Goal: Navigation & Orientation: Find specific page/section

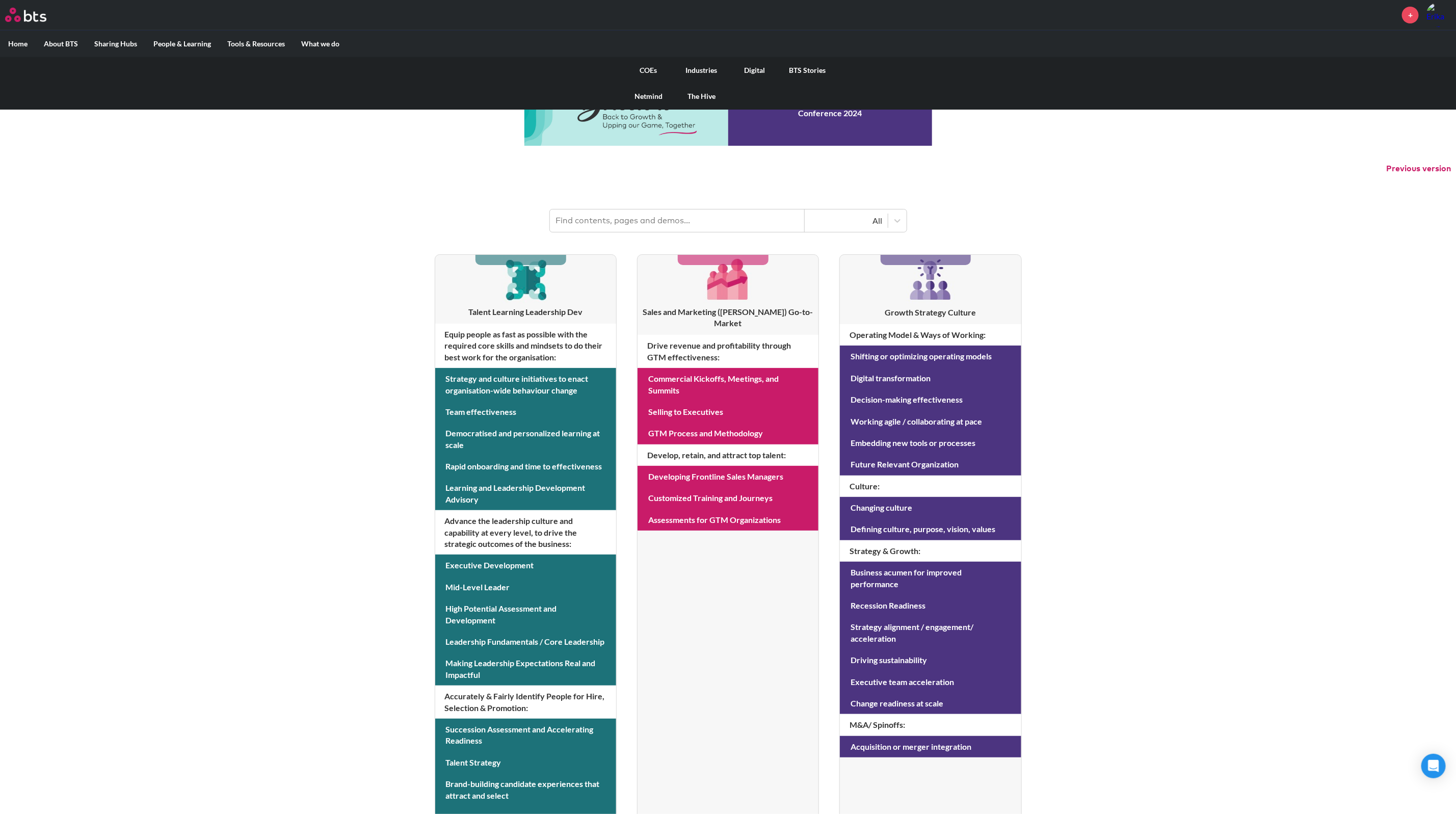
click at [705, 68] on link "Industries" at bounding box center [702, 70] width 53 height 27
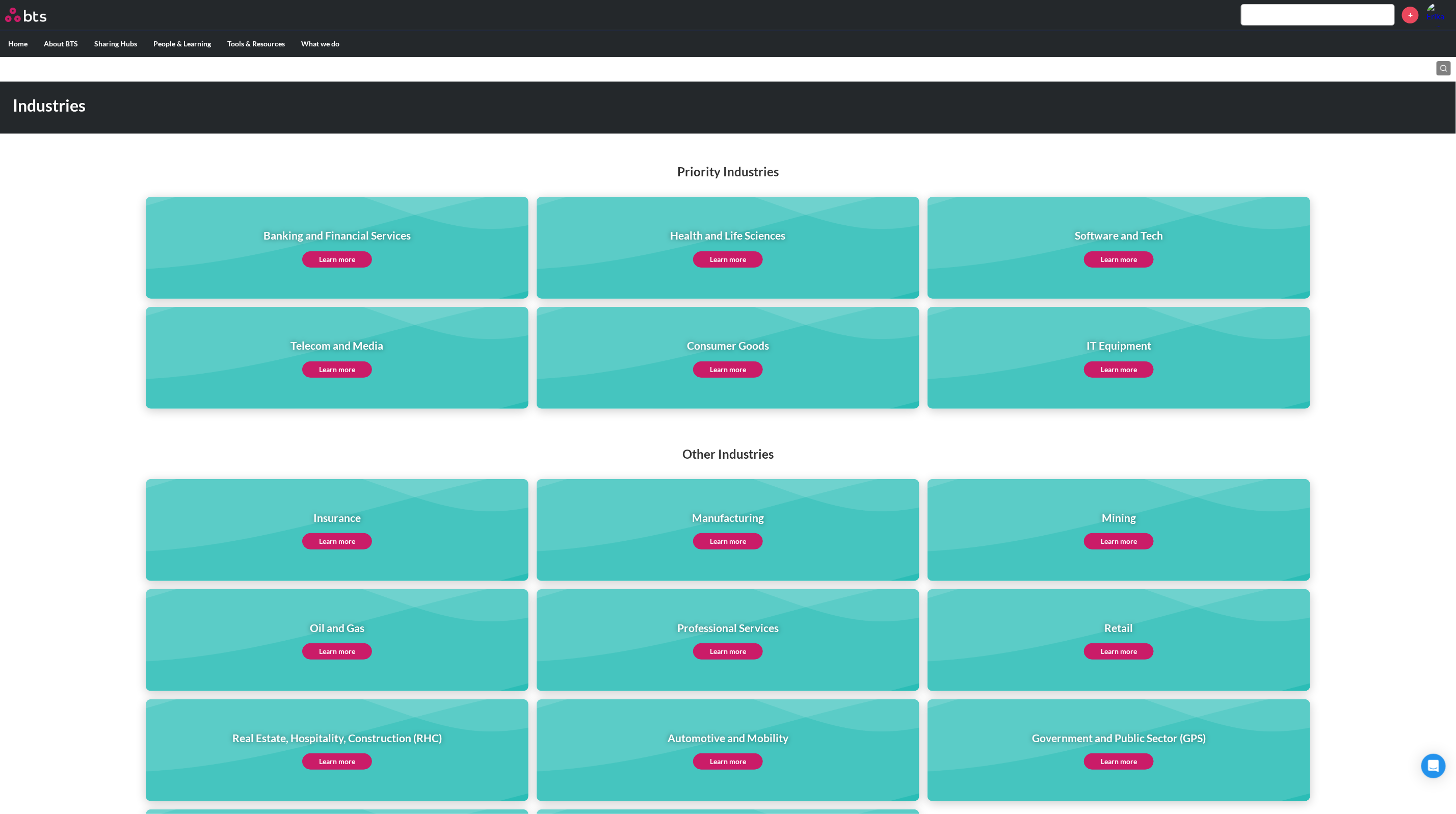
scroll to position [18, 0]
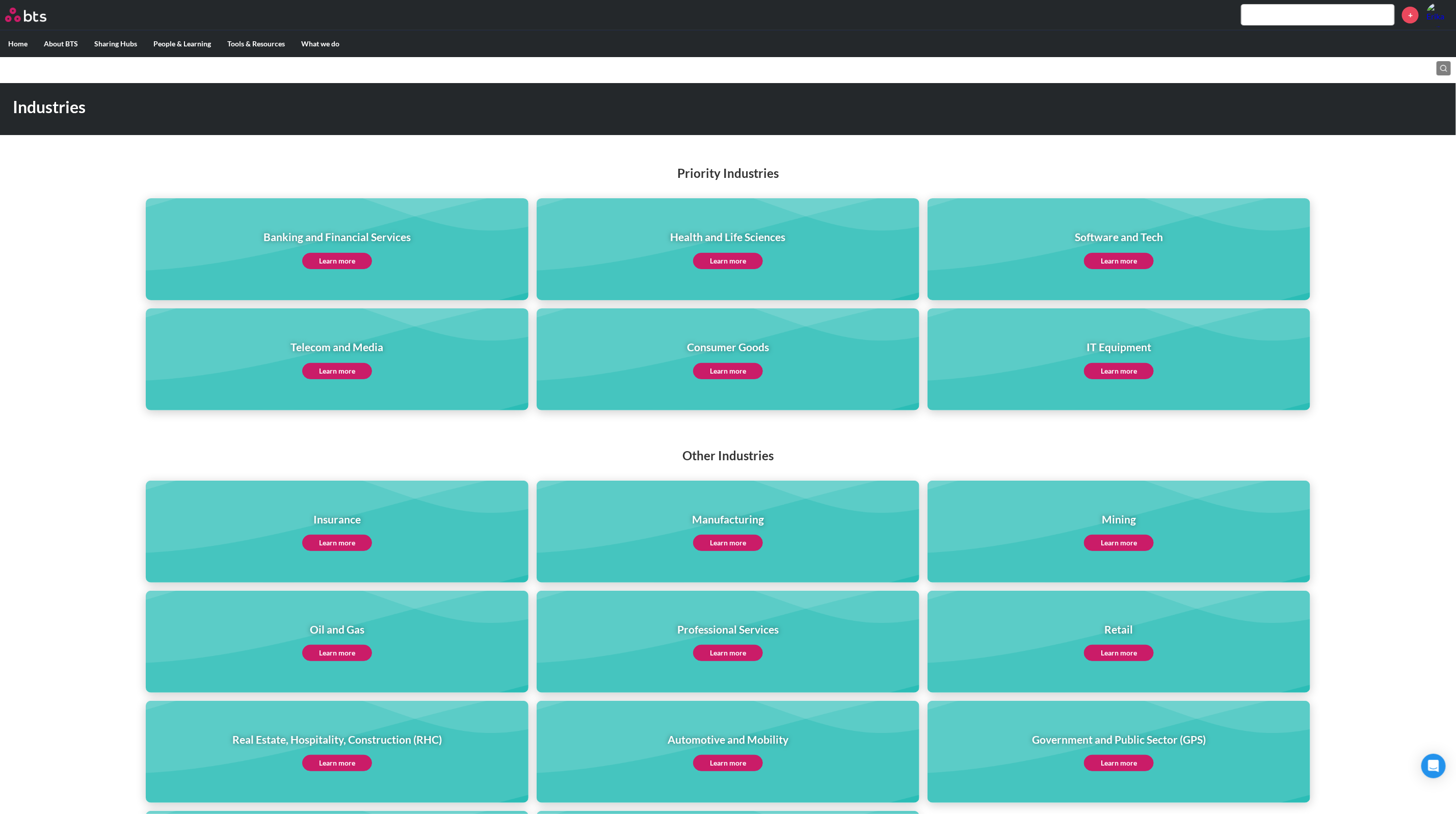
click at [711, 257] on link "Learn more" at bounding box center [728, 260] width 70 height 16
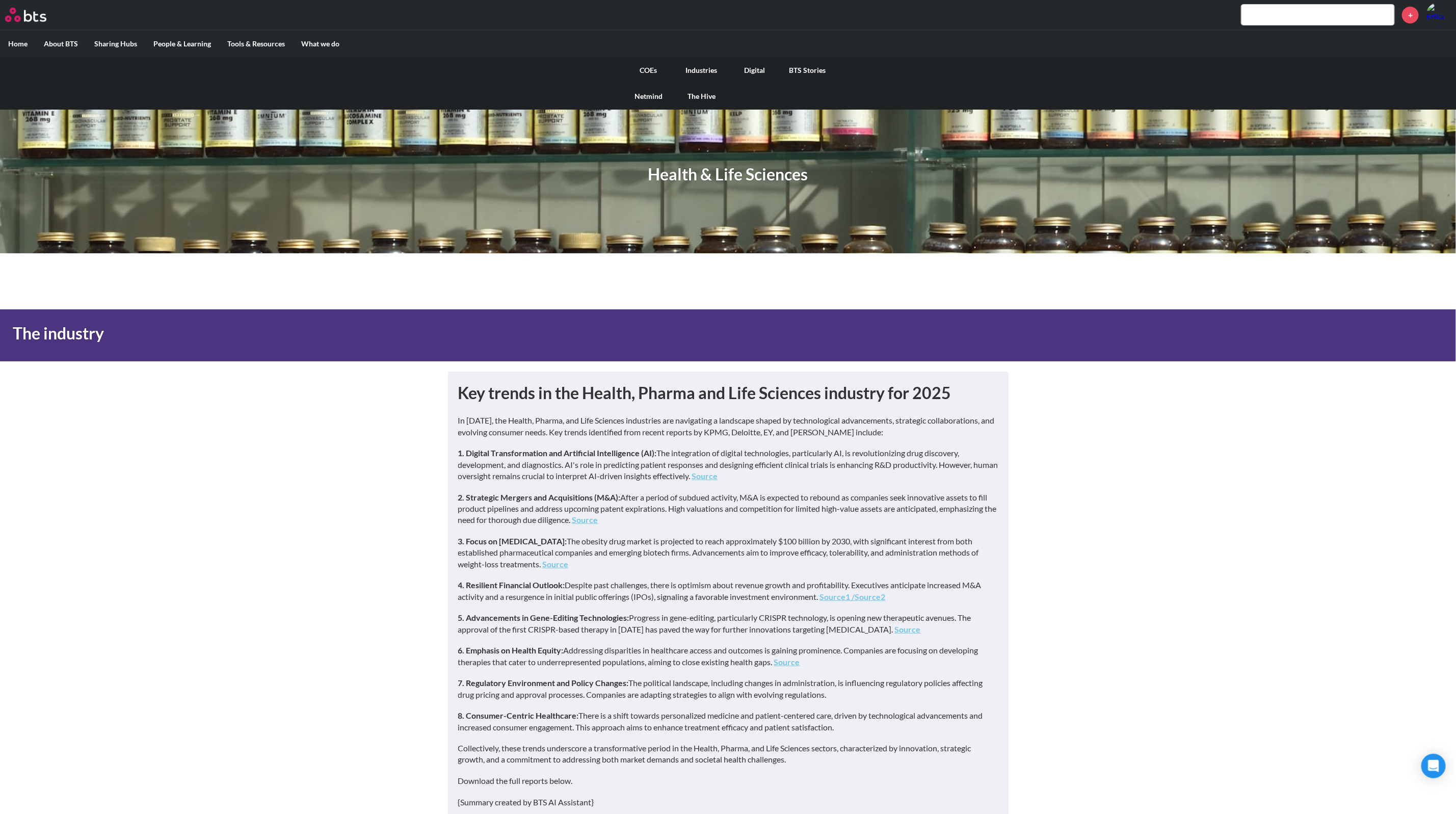
click at [645, 68] on link "COEs" at bounding box center [649, 70] width 53 height 27
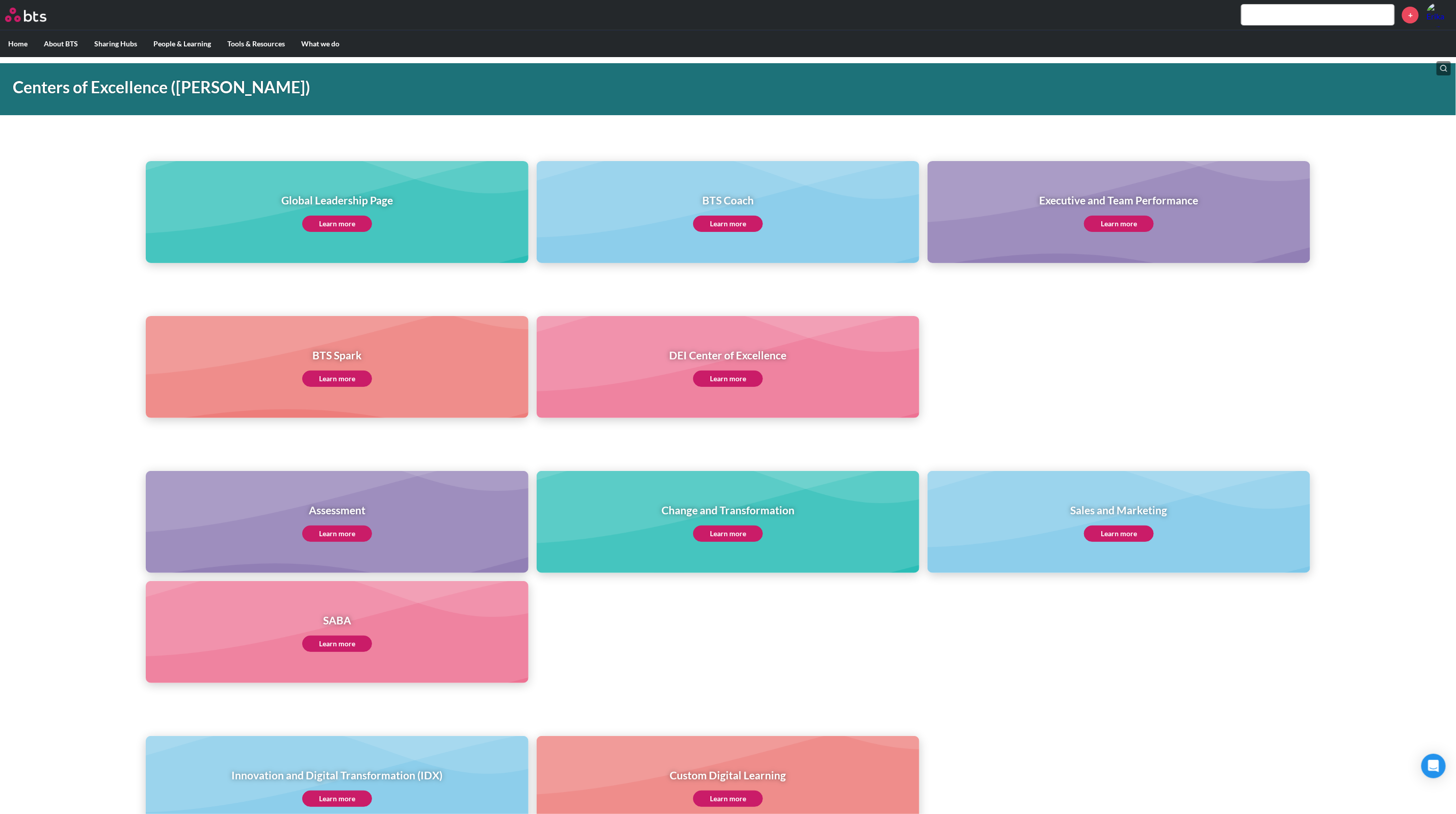
scroll to position [121, 0]
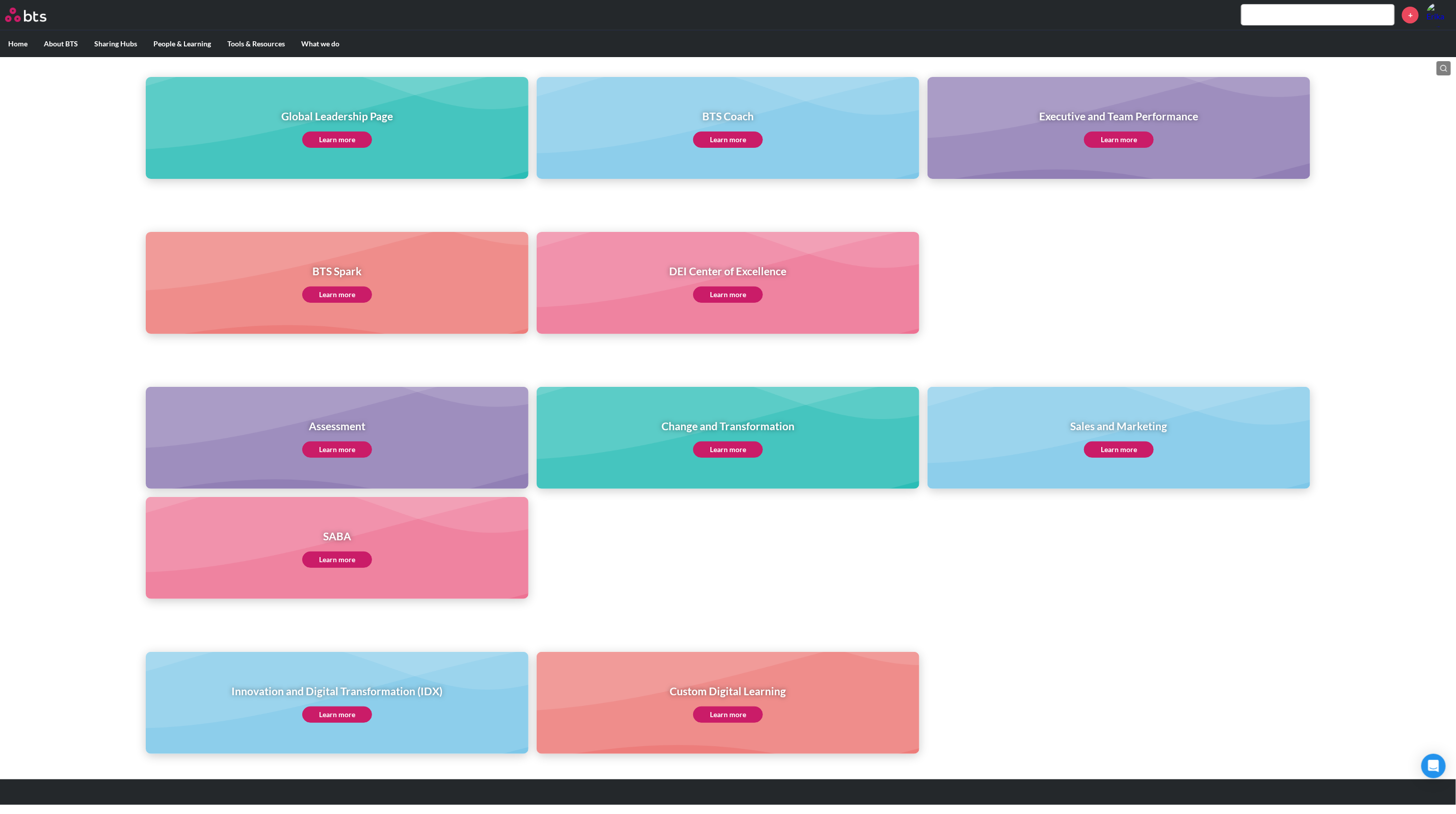
click at [341, 561] on link "Learn more" at bounding box center [337, 559] width 70 height 16
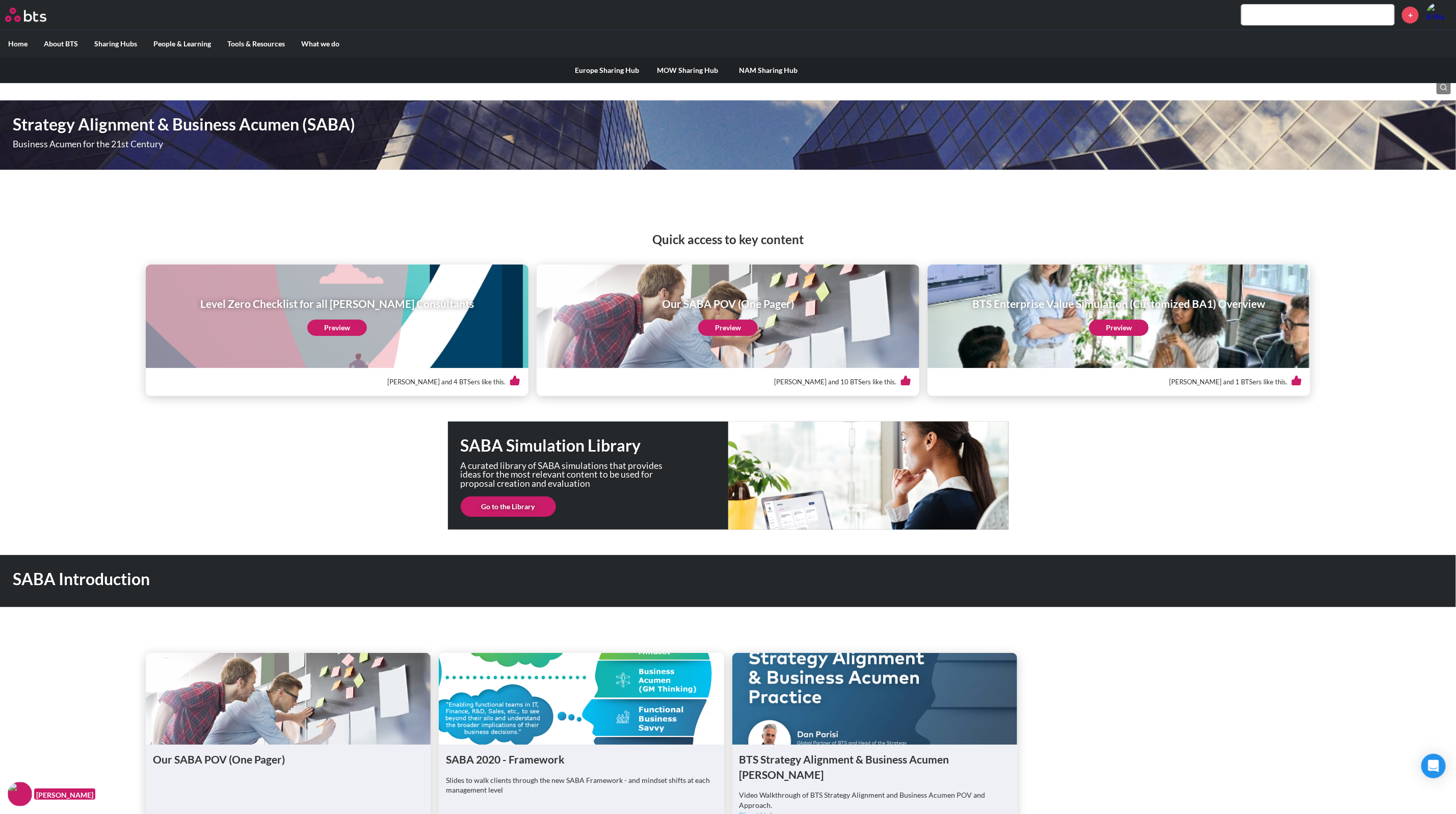
click at [121, 41] on label "Sharing Hubs" at bounding box center [116, 44] width 59 height 27
click at [0, 0] on input "Sharing Hubs" at bounding box center [0, 0] width 0 height 0
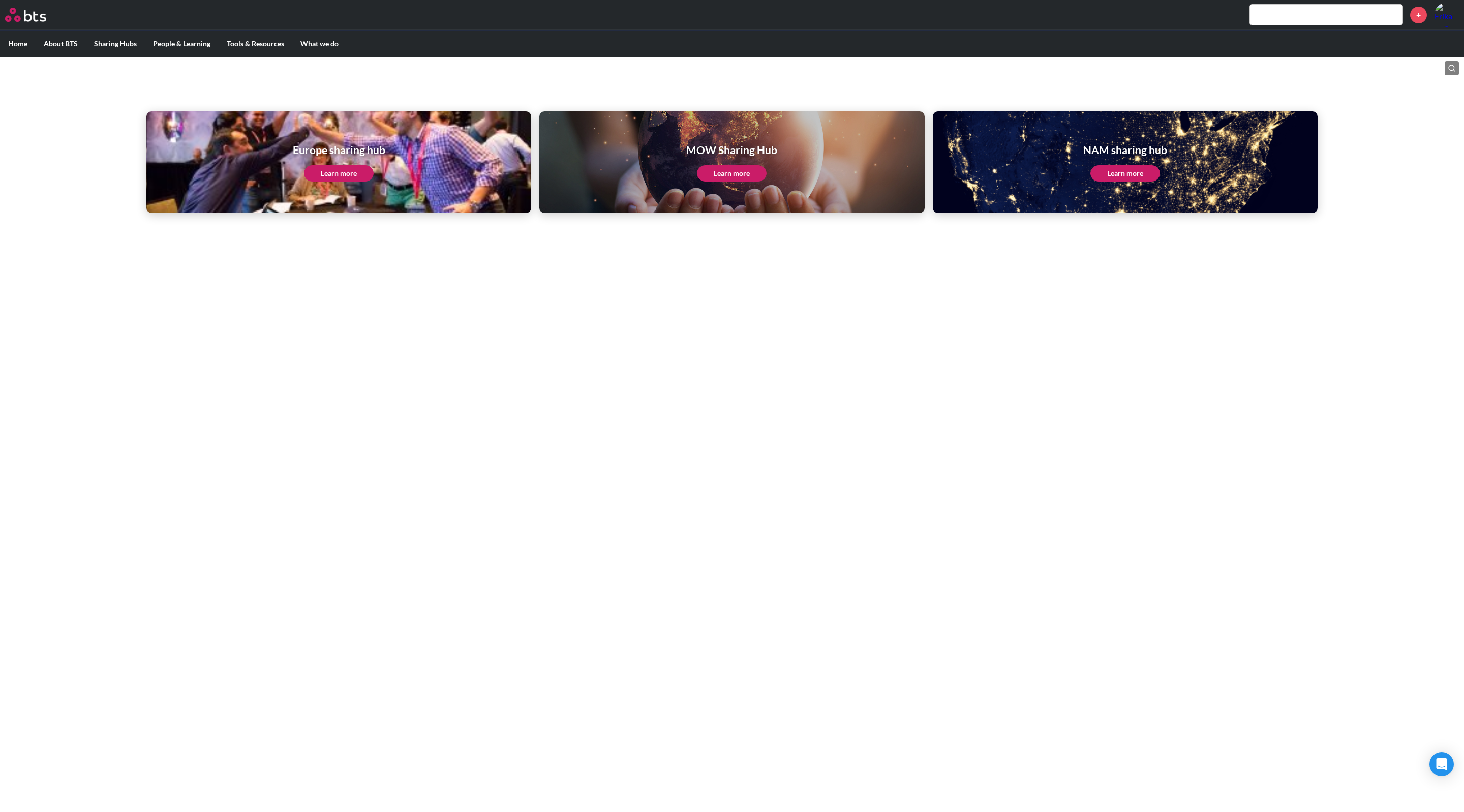
click at [336, 176] on link "Learn more" at bounding box center [339, 173] width 70 height 16
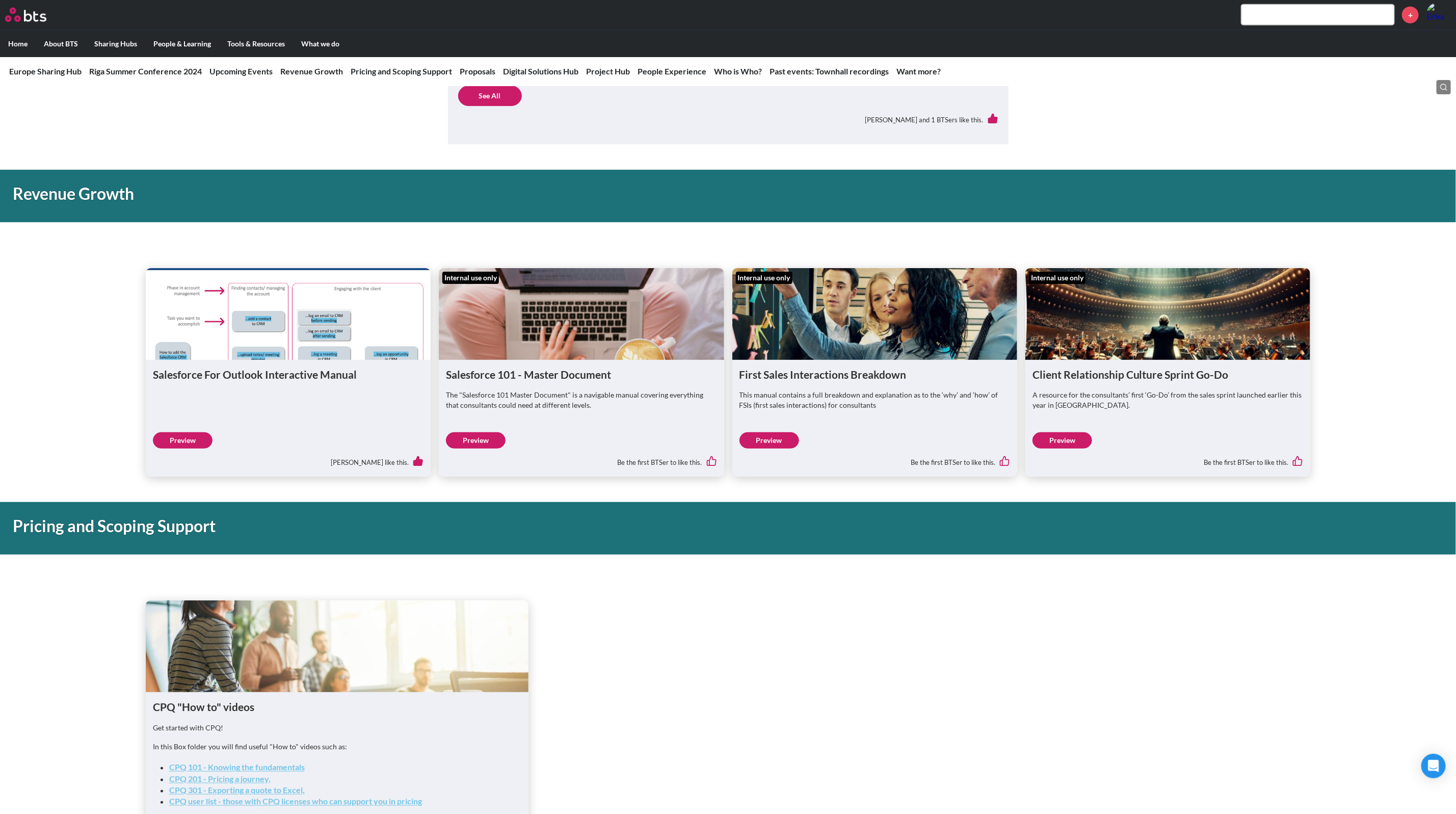
scroll to position [725, 0]
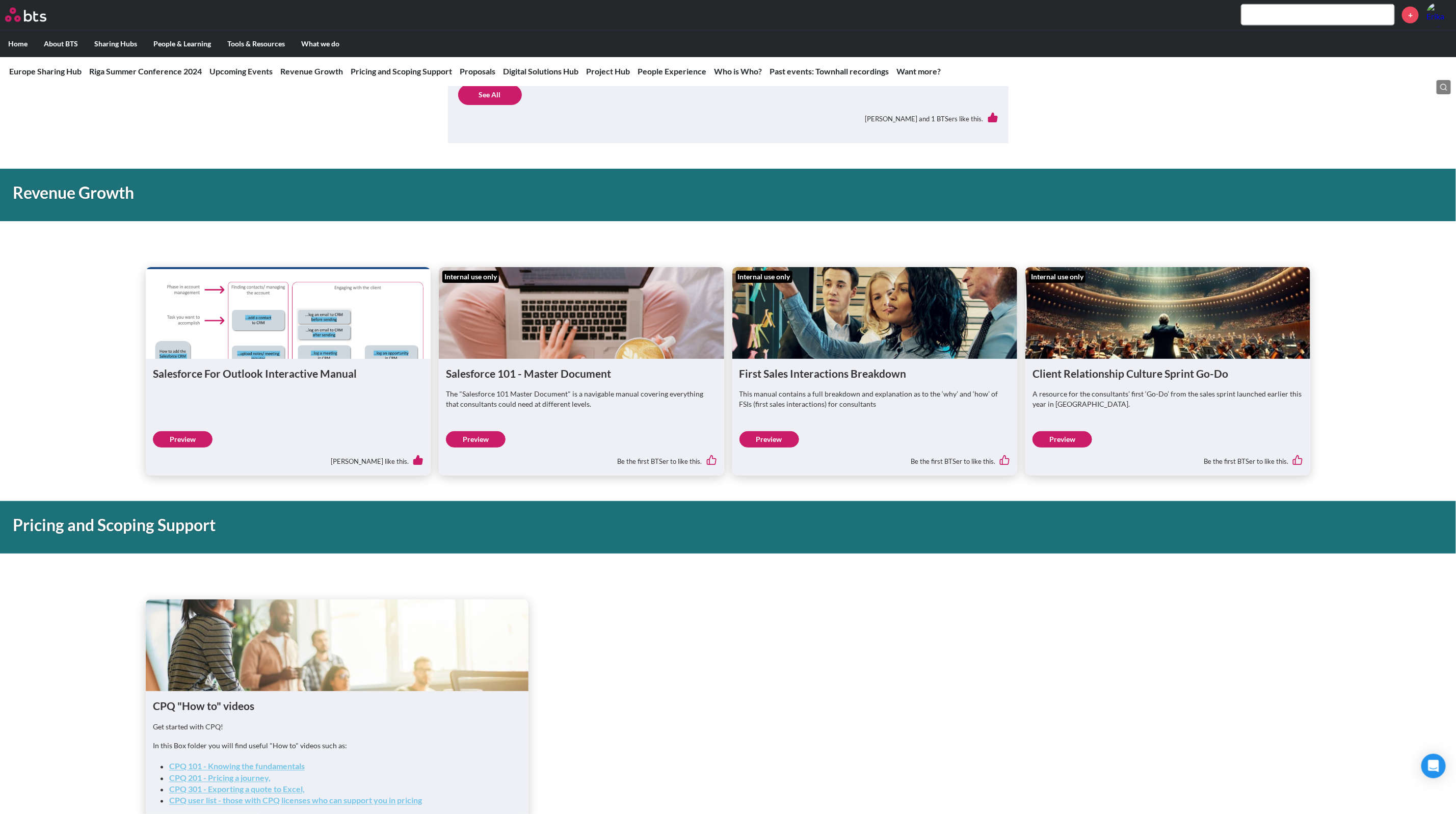
click at [488, 445] on link "Preview" at bounding box center [476, 439] width 60 height 16
